Goal: Task Accomplishment & Management: Complete application form

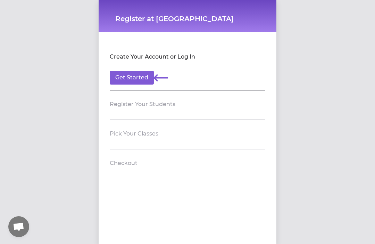
click at [145, 74] on button "Get Started" at bounding box center [132, 78] width 44 height 14
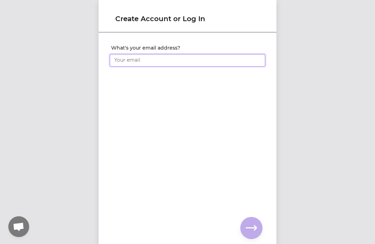
click at [219, 61] on input "What's your email address?" at bounding box center [187, 60] width 155 height 12
type input "[EMAIL_ADDRESS][DOMAIN_NAME]"
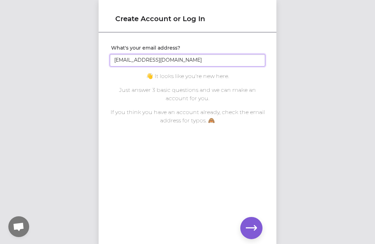
click input "submit" at bounding box center [0, 0] width 0 height 0
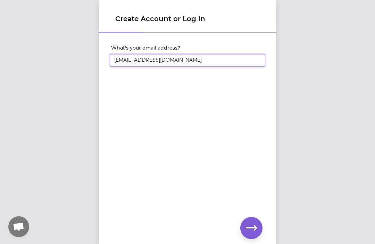
click at [205, 54] on input "[EMAIL_ADDRESS][DOMAIN_NAME]" at bounding box center [187, 60] width 155 height 12
click at [186, 62] on input "[EMAIL_ADDRESS][DOMAIN_NAME]" at bounding box center [187, 60] width 155 height 12
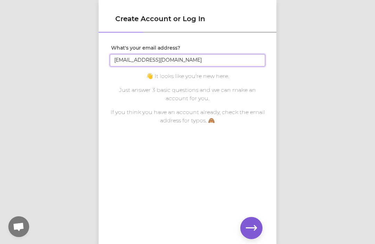
type input "[EMAIL_ADDRESS][DOMAIN_NAME]"
click at [303, 106] on div "Create Account or Log In What's your email address? [EMAIL_ADDRESS][DOMAIN_NAME…" at bounding box center [187, 122] width 375 height 244
click at [251, 223] on icon "button" at bounding box center [251, 228] width 11 height 11
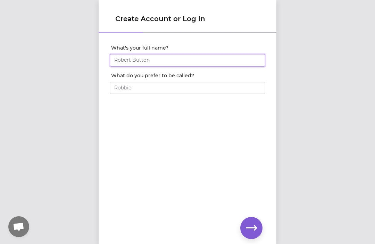
click at [160, 64] on input "What's your full name?" at bounding box center [187, 60] width 155 height 12
type input "[PERSON_NAME]"
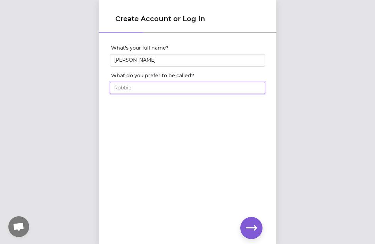
click at [162, 85] on input "What do you prefer to be called?" at bounding box center [187, 88] width 155 height 12
type input "[PERSON_NAME]"
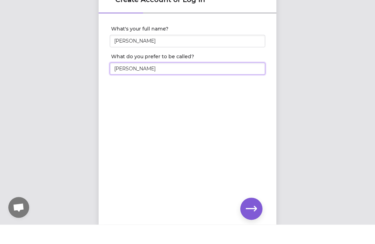
scroll to position [12, 0]
click at [250, 223] on icon "button" at bounding box center [251, 228] width 11 height 11
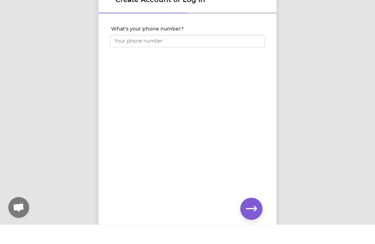
scroll to position [22, 0]
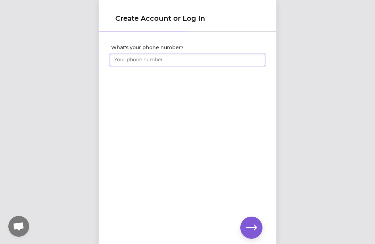
click at [163, 54] on input "What's your phone number?" at bounding box center [187, 60] width 155 height 12
type input "[PHONE_NUMBER]"
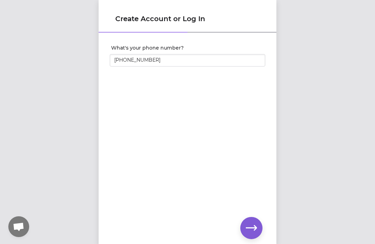
click at [255, 226] on icon "button" at bounding box center [251, 227] width 11 height 5
click at [158, 116] on div "Set your account password" at bounding box center [187, 127] width 178 height 188
click at [251, 225] on icon "button" at bounding box center [251, 228] width 11 height 11
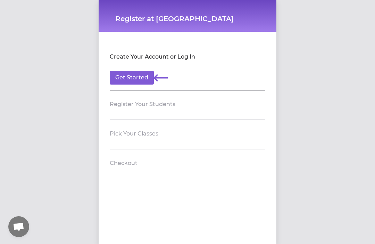
click at [153, 109] on header "Register Your Students" at bounding box center [187, 104] width 155 height 11
click at [138, 73] on button "Get Started" at bounding box center [132, 78] width 44 height 14
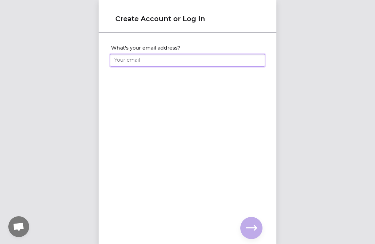
click at [193, 58] on input "What's your email address?" at bounding box center [187, 60] width 155 height 12
type input "[EMAIL_ADDRESS][DOMAIN_NAME]"
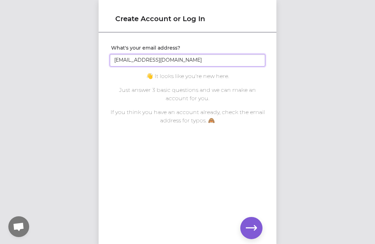
click input "submit" at bounding box center [0, 0] width 0 height 0
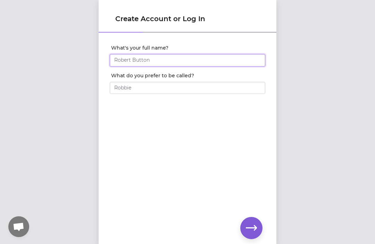
click at [156, 54] on input "What's your full name?" at bounding box center [187, 60] width 155 height 12
type input "[PERSON_NAME]"
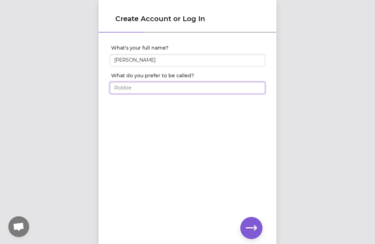
click at [177, 92] on input "What do you prefer to be called?" at bounding box center [187, 88] width 155 height 12
type input "[PERSON_NAME]"
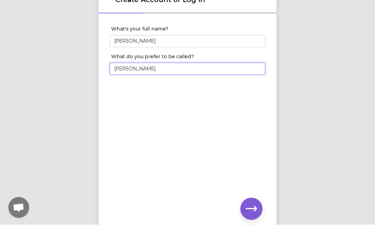
scroll to position [22, 0]
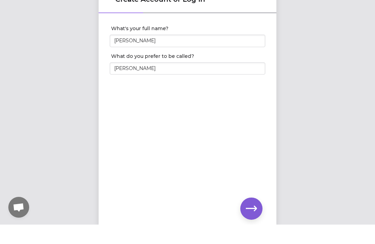
click at [247, 223] on icon "button" at bounding box center [251, 228] width 11 height 11
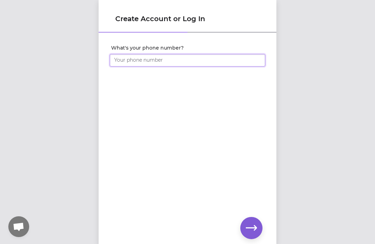
click at [145, 57] on input "What's your phone number?" at bounding box center [187, 60] width 155 height 12
type input "[PHONE_NUMBER]"
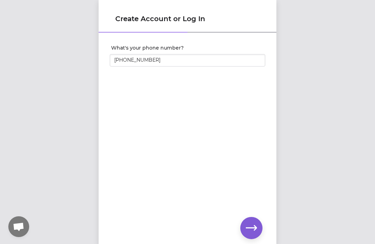
click at [255, 229] on icon "button" at bounding box center [251, 227] width 11 height 5
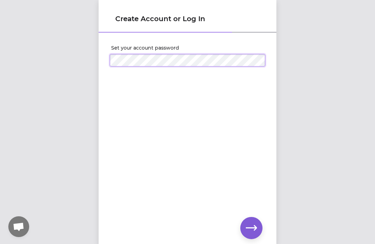
click input "submit" at bounding box center [0, 0] width 0 height 0
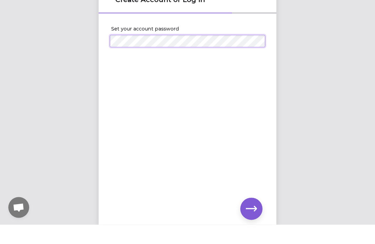
scroll to position [22, 0]
click at [249, 223] on icon "button" at bounding box center [251, 228] width 11 height 11
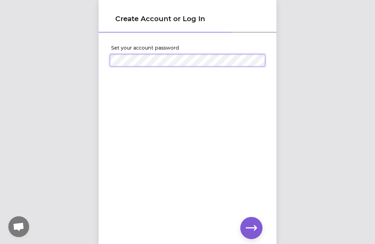
click input "submit" at bounding box center [0, 0] width 0 height 0
